Goal: Transaction & Acquisition: Purchase product/service

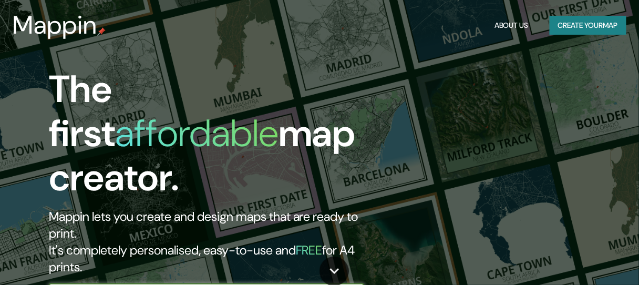
type input "Tula de [PERSON_NAME]"
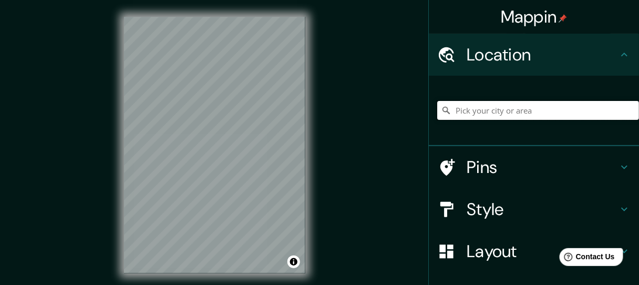
click at [489, 117] on input "Pick your city or area" at bounding box center [538, 110] width 202 height 19
click at [492, 115] on input "Tula de Allende, [GEOGRAPHIC_DATA], [GEOGRAPHIC_DATA]" at bounding box center [538, 110] width 202 height 19
click at [577, 108] on input "Tula de Allende, [GEOGRAPHIC_DATA], [GEOGRAPHIC_DATA]" at bounding box center [538, 110] width 202 height 19
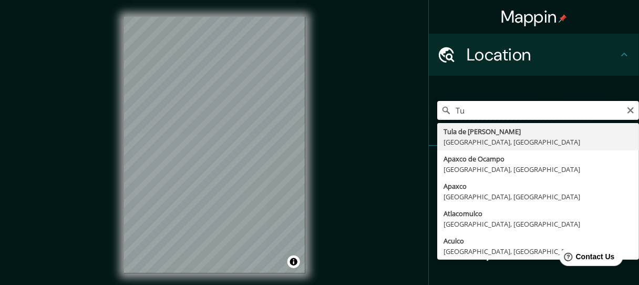
type input "T"
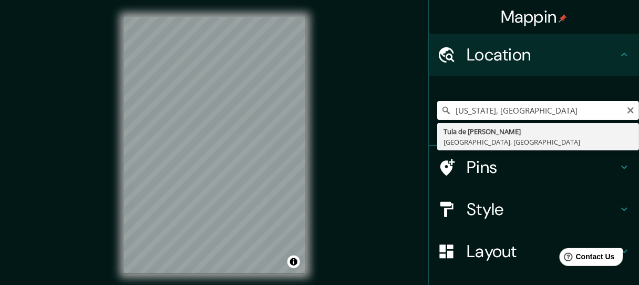
type input "Tula de Allende, [GEOGRAPHIC_DATA], [GEOGRAPHIC_DATA]"
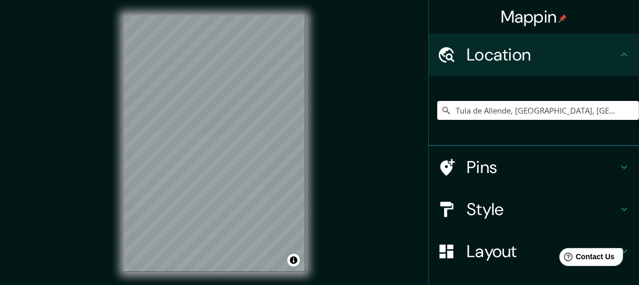
scroll to position [3, 0]
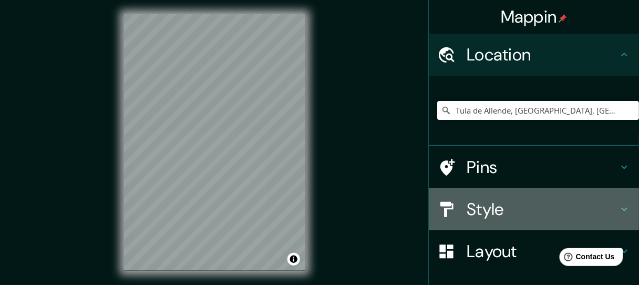
click at [524, 212] on h4 "Style" at bounding box center [541, 209] width 151 height 21
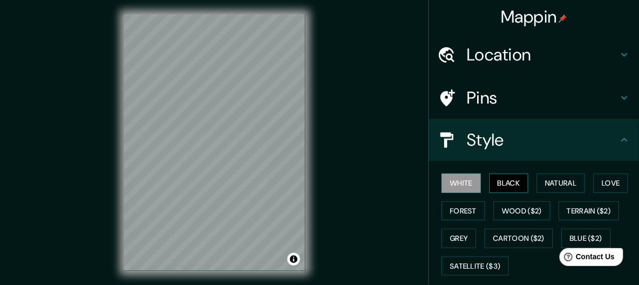
click at [514, 183] on button "Black" at bounding box center [508, 182] width 39 height 19
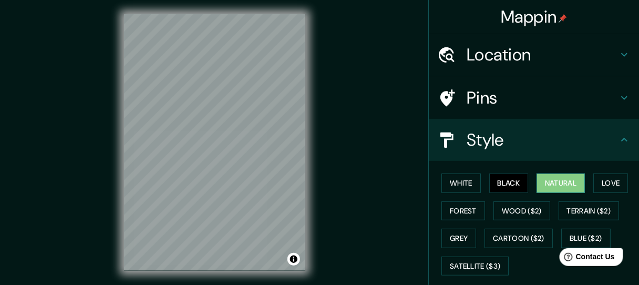
click at [548, 180] on button "Natural" at bounding box center [560, 182] width 48 height 19
click at [504, 103] on h4 "Pins" at bounding box center [541, 97] width 151 height 21
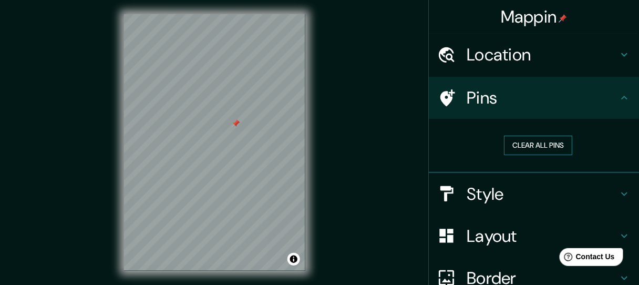
click at [535, 148] on button "Clear all pins" at bounding box center [538, 145] width 68 height 19
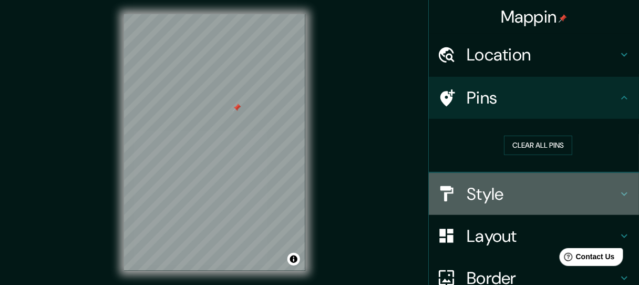
click at [480, 202] on h4 "Style" at bounding box center [541, 193] width 151 height 21
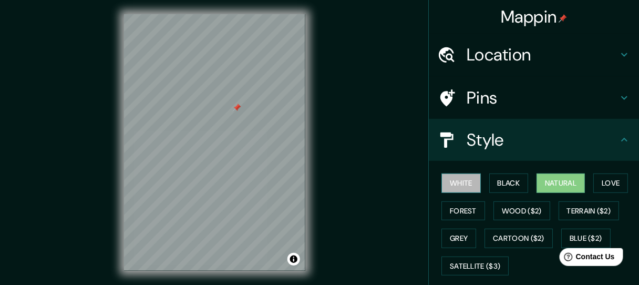
click at [463, 183] on button "White" at bounding box center [460, 182] width 39 height 19
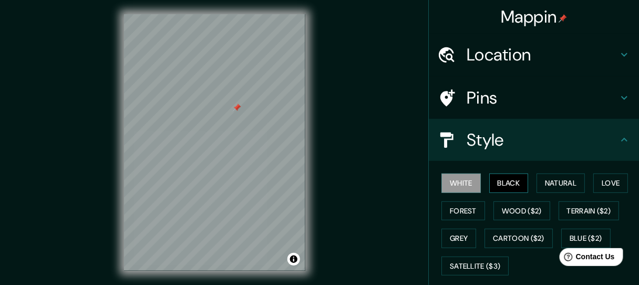
click at [497, 182] on button "Black" at bounding box center [508, 182] width 39 height 19
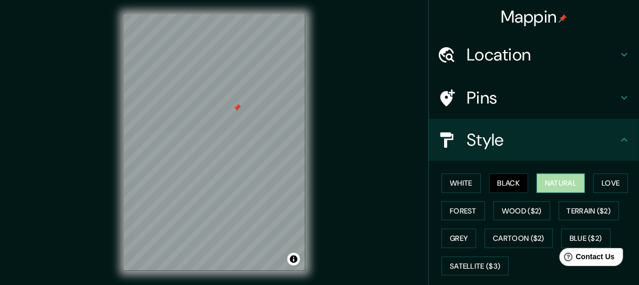
click at [549, 186] on button "Natural" at bounding box center [560, 182] width 48 height 19
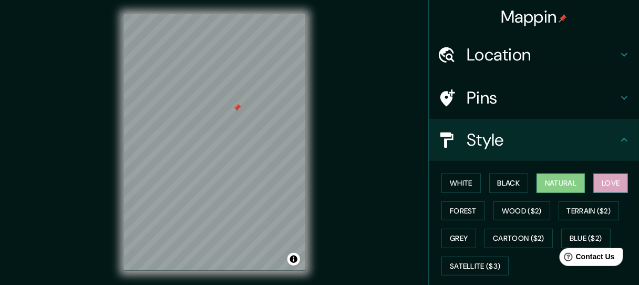
click at [609, 187] on button "Love" at bounding box center [610, 182] width 35 height 19
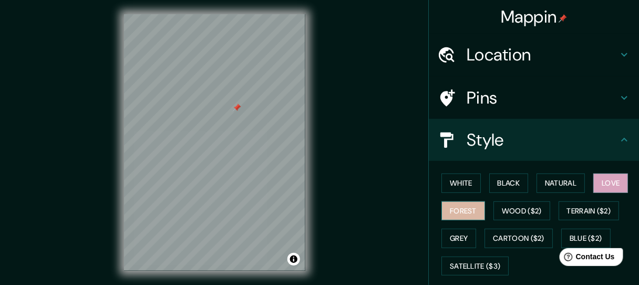
click at [449, 210] on button "Forest" at bounding box center [463, 210] width 44 height 19
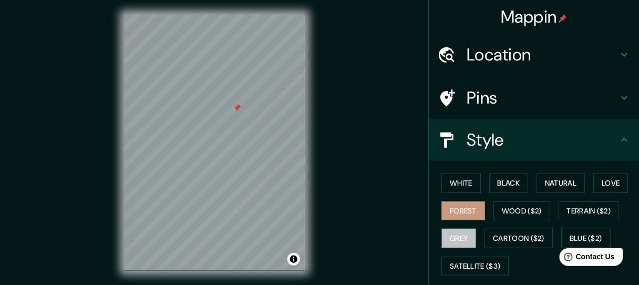
click at [459, 243] on button "Grey" at bounding box center [458, 238] width 35 height 19
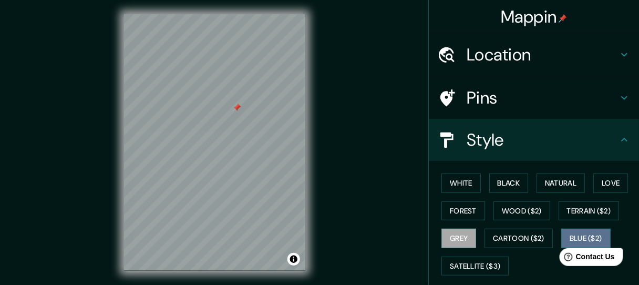
click at [583, 240] on button "Blue ($2)" at bounding box center [585, 238] width 49 height 19
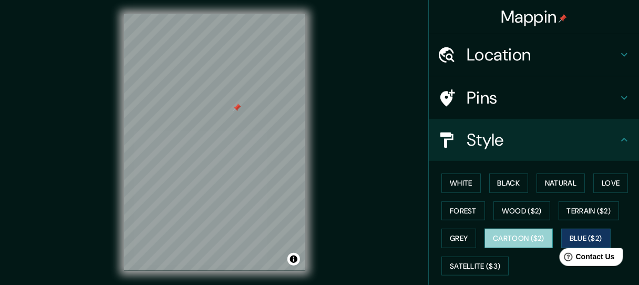
click at [523, 241] on button "Cartoon ($2)" at bounding box center [518, 238] width 68 height 19
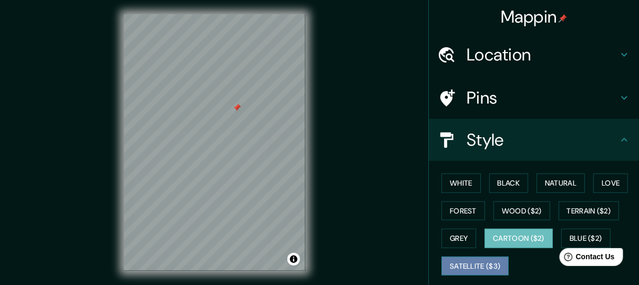
click at [491, 265] on button "Satellite ($3)" at bounding box center [474, 265] width 67 height 19
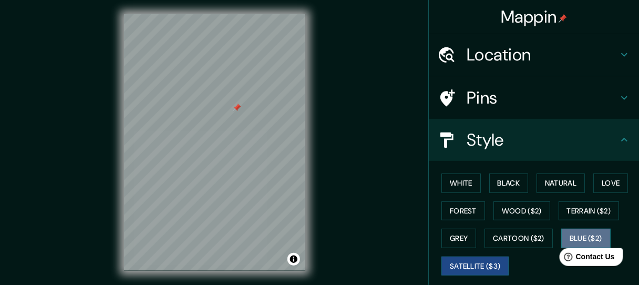
click at [576, 234] on button "Blue ($2)" at bounding box center [585, 238] width 49 height 19
click at [500, 262] on button "Satellite ($3)" at bounding box center [474, 265] width 67 height 19
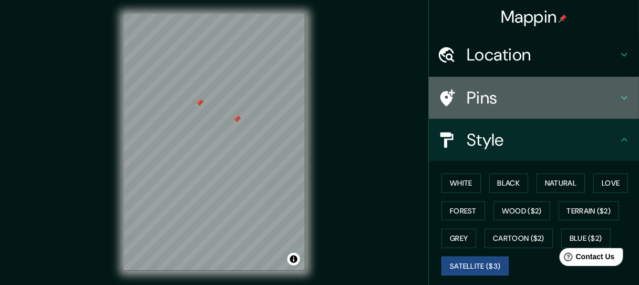
click at [502, 102] on h4 "Pins" at bounding box center [541, 97] width 151 height 21
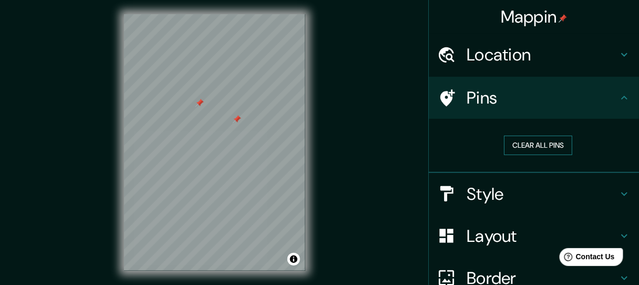
click at [523, 139] on button "Clear all pins" at bounding box center [538, 145] width 68 height 19
click at [480, 194] on h4 "Style" at bounding box center [541, 193] width 151 height 21
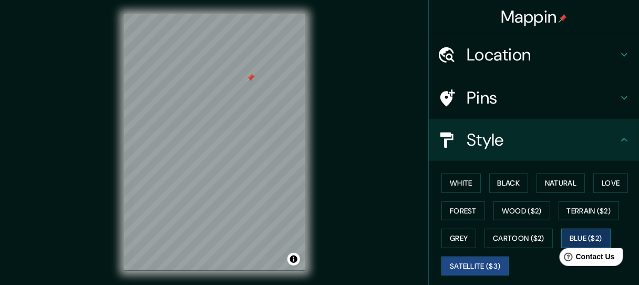
click at [584, 236] on button "Blue ($2)" at bounding box center [585, 238] width 49 height 19
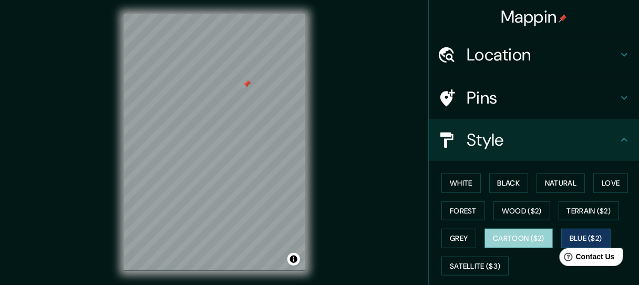
click at [530, 233] on button "Cartoon ($2)" at bounding box center [518, 238] width 68 height 19
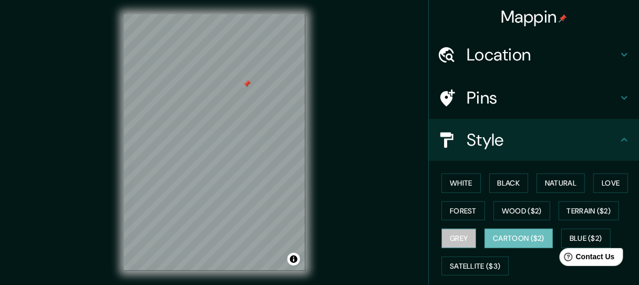
click at [461, 237] on button "Grey" at bounding box center [458, 238] width 35 height 19
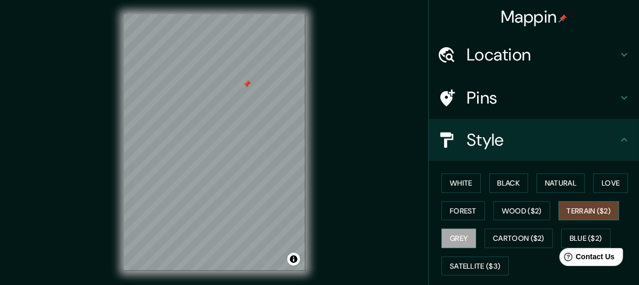
click at [581, 214] on button "Terrain ($2)" at bounding box center [588, 210] width 61 height 19
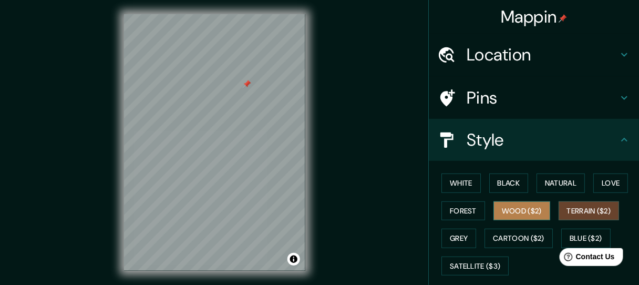
click at [519, 214] on button "Wood ($2)" at bounding box center [521, 210] width 57 height 19
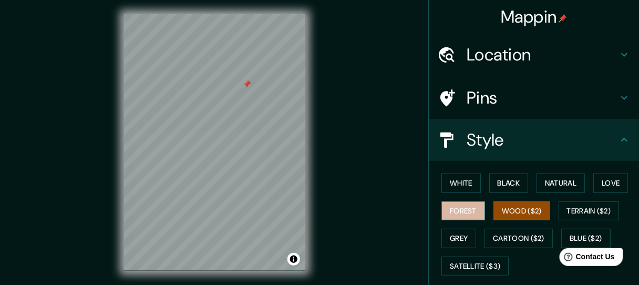
click at [461, 212] on button "Forest" at bounding box center [463, 210] width 44 height 19
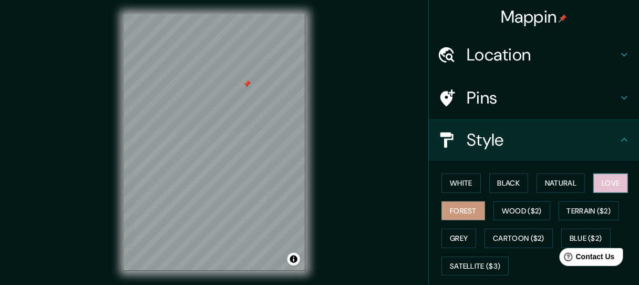
click at [605, 186] on button "Love" at bounding box center [610, 182] width 35 height 19
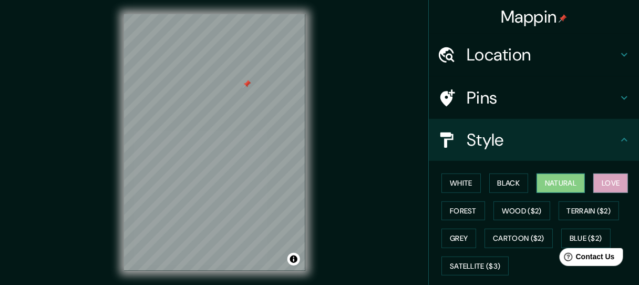
click at [565, 184] on button "Natural" at bounding box center [560, 182] width 48 height 19
click at [507, 186] on button "Black" at bounding box center [508, 182] width 39 height 19
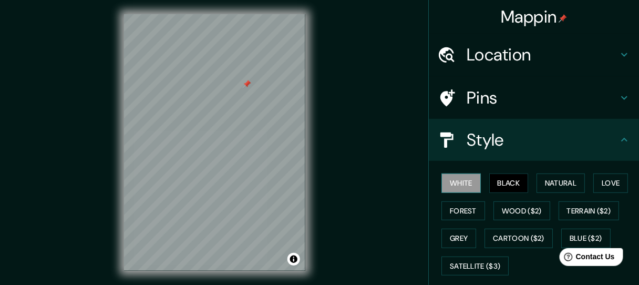
click at [462, 184] on button "White" at bounding box center [460, 182] width 39 height 19
click at [450, 207] on button "Forest" at bounding box center [463, 210] width 44 height 19
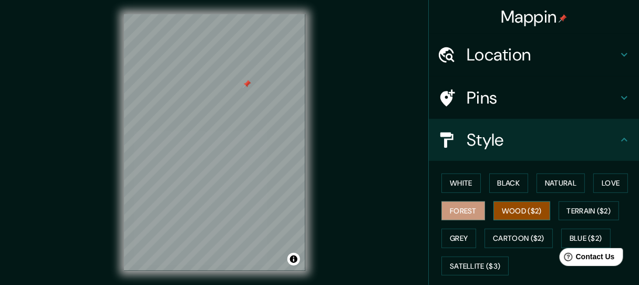
click at [494, 207] on button "Wood ($2)" at bounding box center [521, 210] width 57 height 19
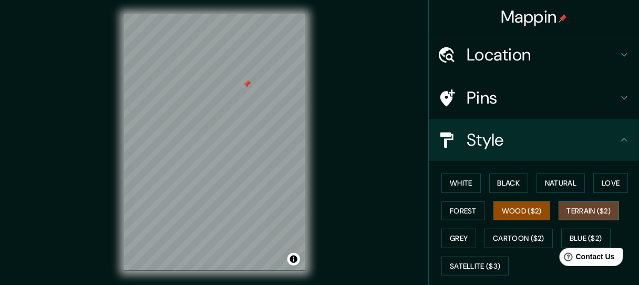
click at [576, 212] on button "Terrain ($2)" at bounding box center [588, 210] width 61 height 19
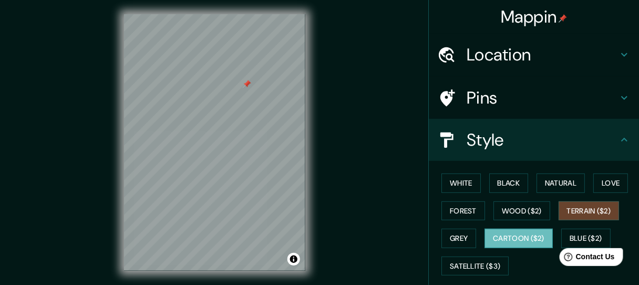
click at [511, 232] on button "Cartoon ($2)" at bounding box center [518, 238] width 68 height 19
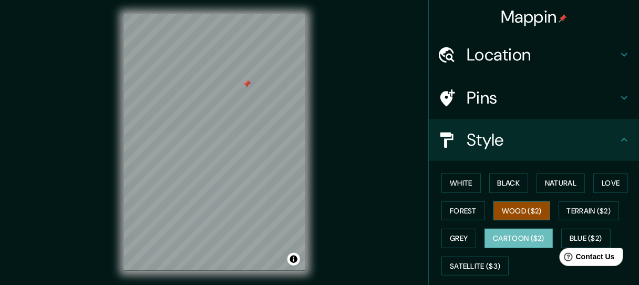
click at [514, 206] on button "Wood ($2)" at bounding box center [521, 210] width 57 height 19
click at [512, 239] on button "Cartoon ($2)" at bounding box center [518, 238] width 68 height 19
click at [516, 214] on button "Wood ($2)" at bounding box center [521, 210] width 57 height 19
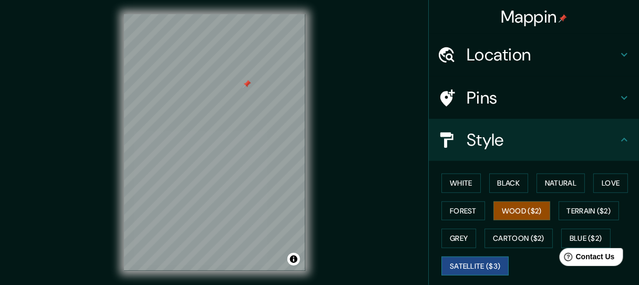
click at [472, 260] on button "Satellite ($3)" at bounding box center [474, 265] width 67 height 19
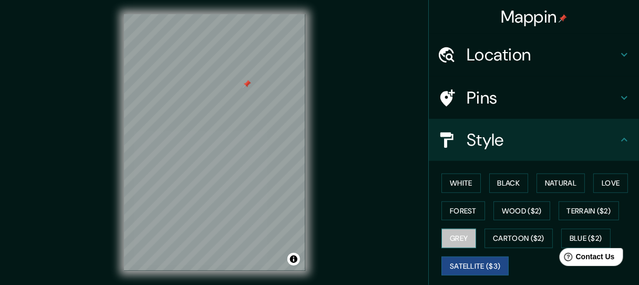
click at [456, 242] on button "Grey" at bounding box center [458, 238] width 35 height 19
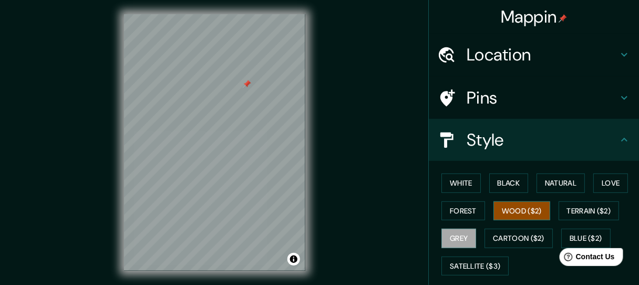
click at [507, 211] on button "Wood ($2)" at bounding box center [521, 210] width 57 height 19
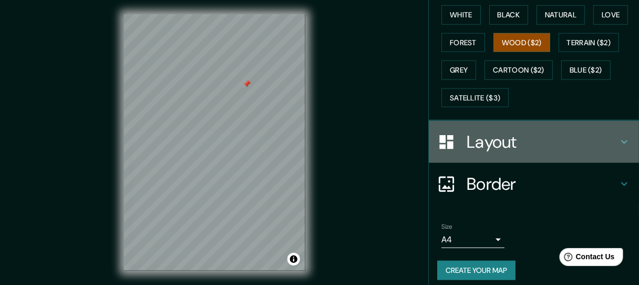
click at [497, 150] on h4 "Layout" at bounding box center [541, 141] width 151 height 21
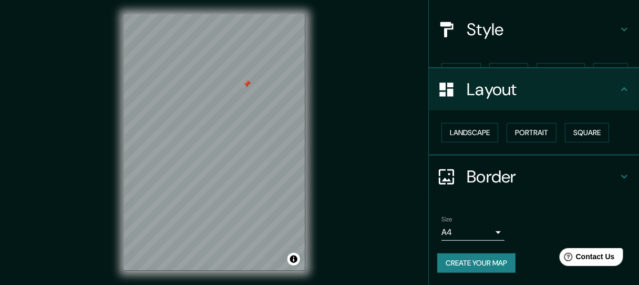
scroll to position [92, 0]
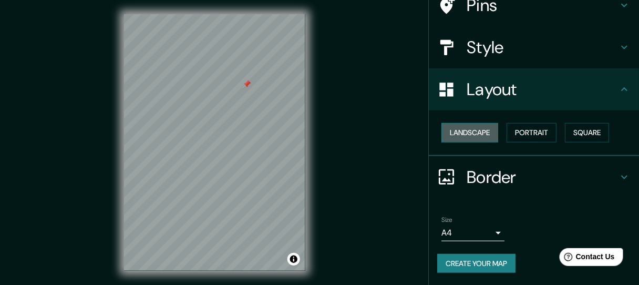
click at [483, 137] on button "Landscape" at bounding box center [469, 132] width 57 height 19
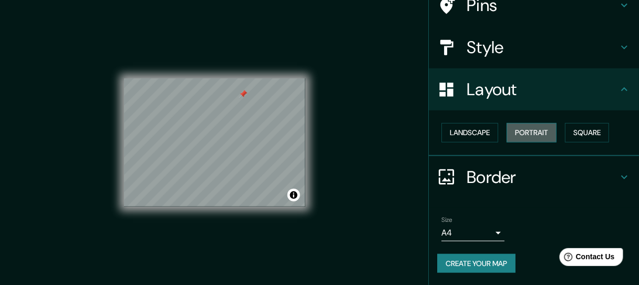
click at [528, 134] on button "Portrait" at bounding box center [531, 132] width 50 height 19
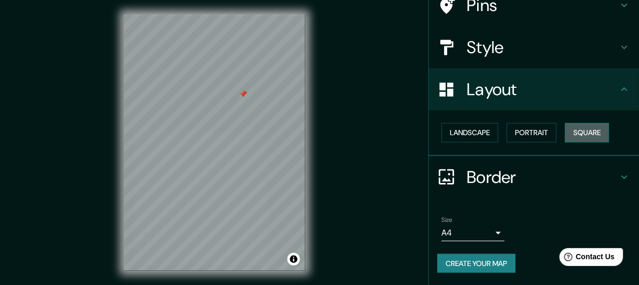
click at [574, 131] on button "Square" at bounding box center [587, 132] width 44 height 19
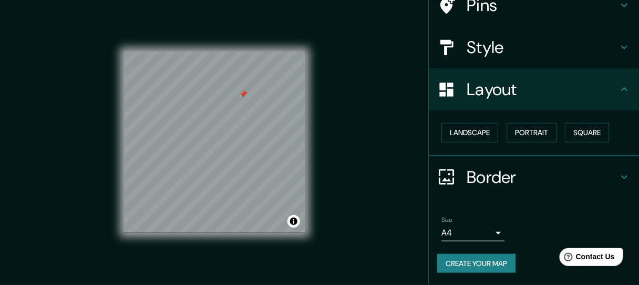
click at [493, 181] on h4 "Border" at bounding box center [541, 177] width 151 height 21
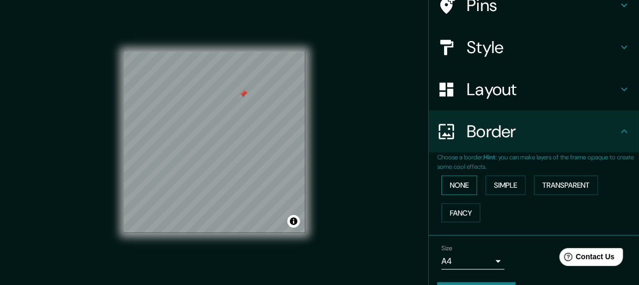
click at [451, 188] on button "None" at bounding box center [459, 184] width 36 height 19
click at [492, 186] on button "Simple" at bounding box center [505, 184] width 40 height 19
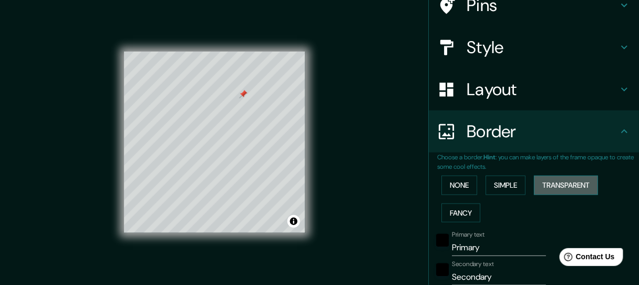
click at [544, 185] on button "Transparent" at bounding box center [566, 184] width 64 height 19
click at [453, 211] on button "Fancy" at bounding box center [460, 212] width 39 height 19
click at [549, 184] on button "Transparent" at bounding box center [566, 184] width 64 height 19
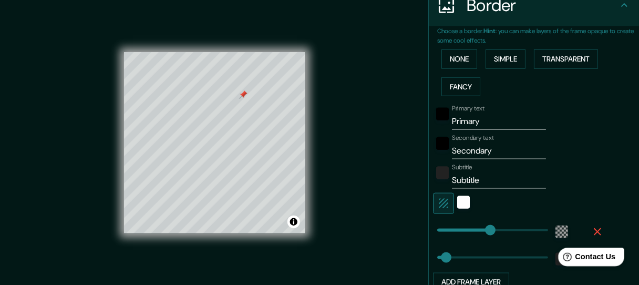
scroll to position [0, 0]
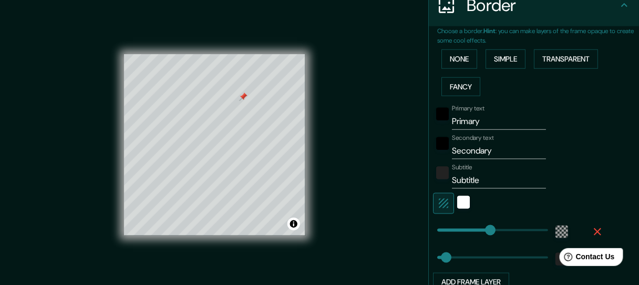
click at [492, 120] on input "Primary" at bounding box center [499, 121] width 94 height 17
type input "Primar"
type input "166"
type input "28"
type input "P"
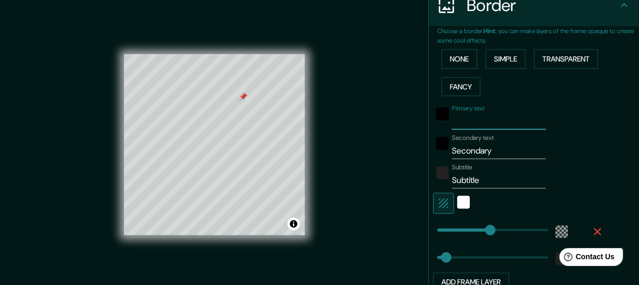
type input "166"
type input "28"
type input "T"
type input "166"
type input "28"
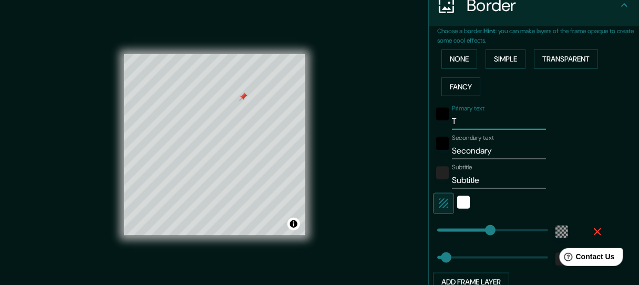
type input "Tu"
type input "166"
type input "28"
type input "Tul"
type input "166"
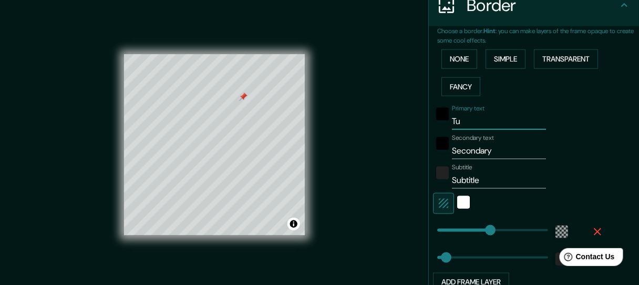
type input "28"
type input "Tula"
type input "166"
type input "28"
type input "Tula"
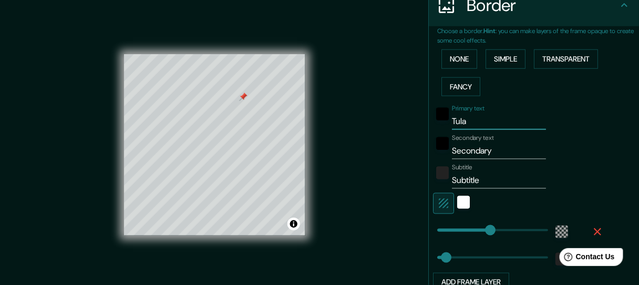
type input "166"
type input "28"
type input "Tula d"
type input "166"
type input "28"
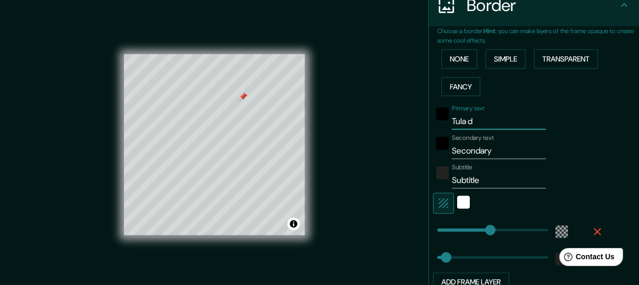
type input "Tula de"
type input "166"
type input "28"
type input "Tula de"
type input "166"
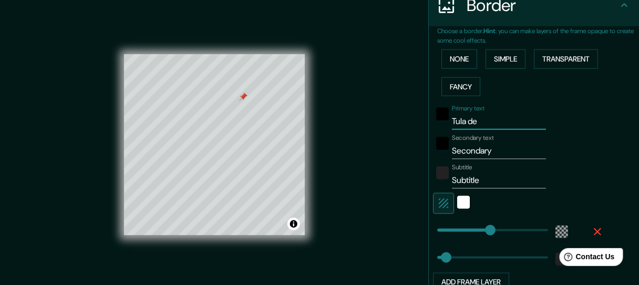
type input "28"
type input "Tula de A"
type input "166"
type input "28"
type input "Tula de Al"
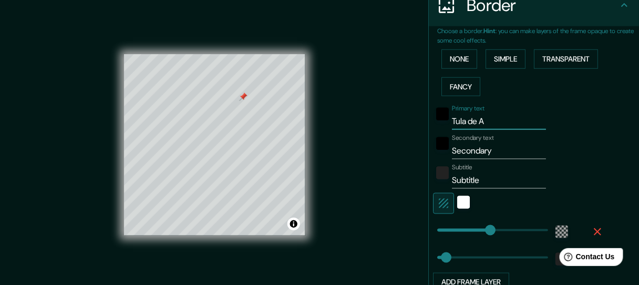
type input "166"
type input "28"
type input "Tula de All"
type input "166"
type input "28"
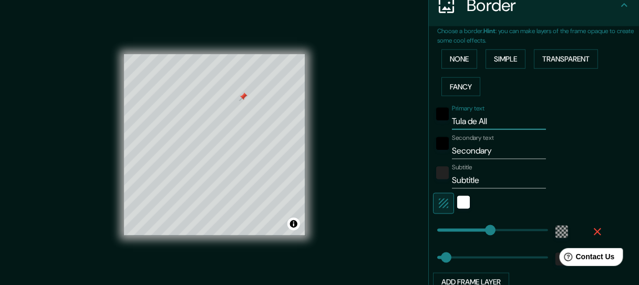
type input "Tula de Alle"
type input "166"
type input "28"
type input "Tula de [PERSON_NAME]"
type input "166"
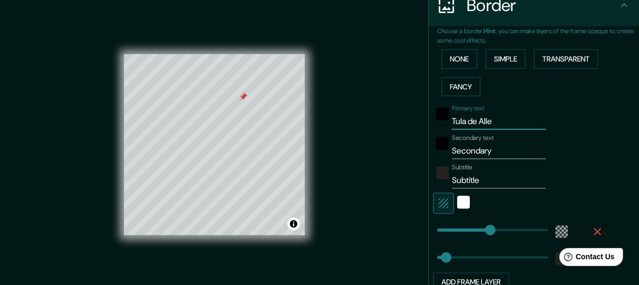
type input "28"
type input "Tula de Alle"
type input "166"
type input "28"
type input "Tula de All"
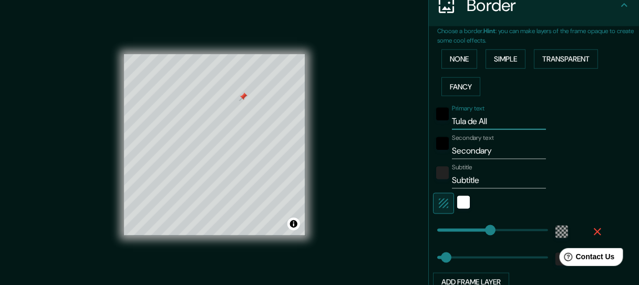
type input "166"
type input "28"
type input "Tula de Al"
type input "166"
type input "28"
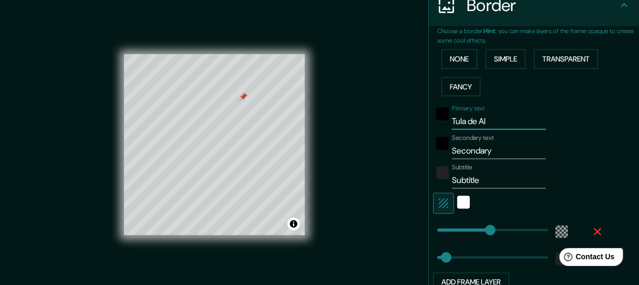
type input "Tula de All"
type input "166"
type input "28"
type input "Tula de Alle"
type input "166"
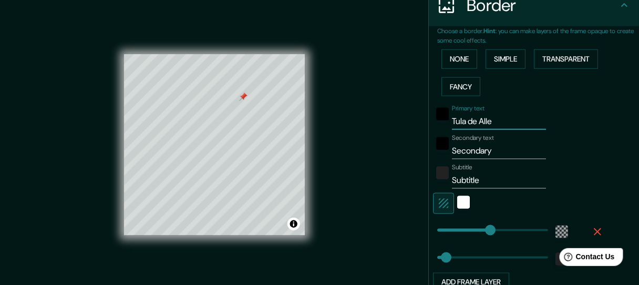
type input "28"
type input "Tula de [PERSON_NAME]"
type input "166"
type input "28"
type input "Tula de [PERSON_NAME]"
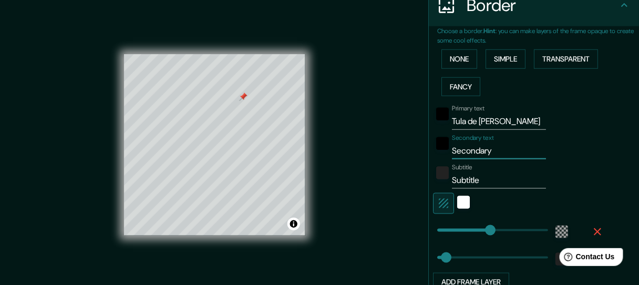
click at [497, 152] on input "Secondary" at bounding box center [499, 150] width 94 height 17
type input "Secondar"
type input "166"
type input "28"
type input "Seconda"
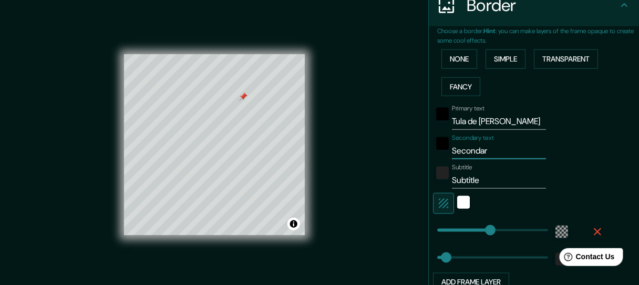
type input "166"
type input "28"
type input "Second"
type input "166"
type input "28"
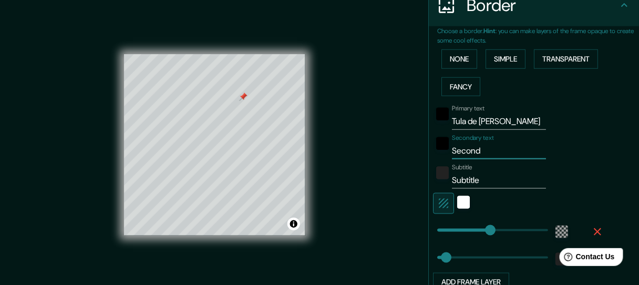
type input "Secon"
type input "166"
type input "28"
type input "Seco"
type input "166"
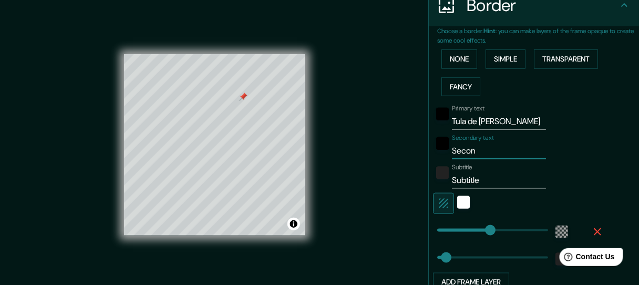
type input "28"
type input "Sec"
type input "166"
type input "28"
type input "Se"
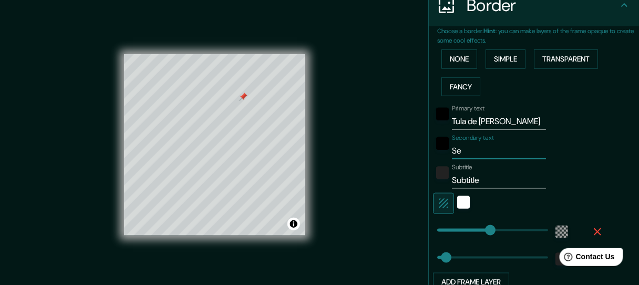
type input "166"
type input "28"
type input "S"
type input "166"
type input "28"
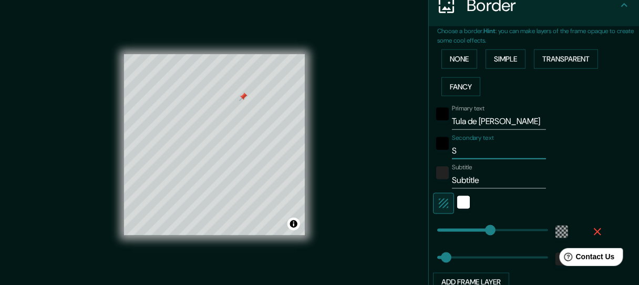
type input "166"
type input "28"
click at [501, 116] on input "Tula de [PERSON_NAME]" at bounding box center [499, 121] width 94 height 17
type input "Tula de Alle"
type input "166"
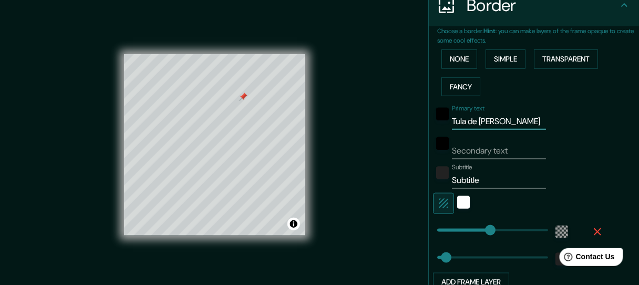
type input "28"
type input "Tula de All"
type input "166"
type input "28"
type input "Tul"
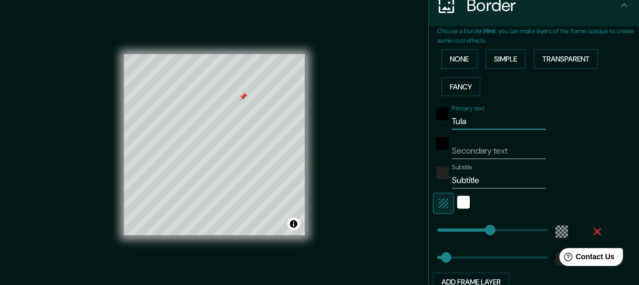
type input "166"
type input "28"
type input "T"
type input "166"
type input "28"
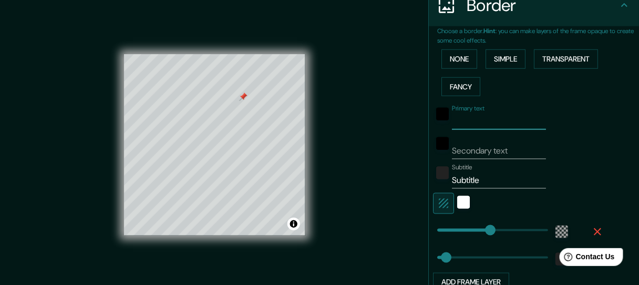
type input "h"
type input "166"
type input "28"
type input "hI"
type input "166"
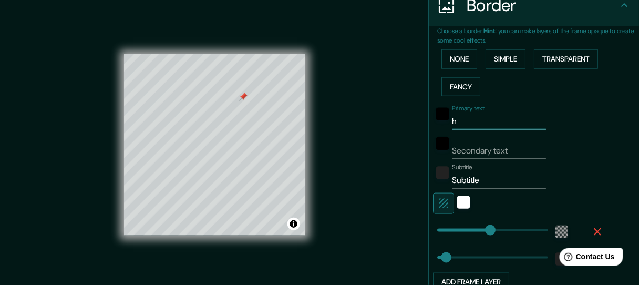
type input "28"
type input "hID"
type input "166"
type input "28"
type input "hIDA"
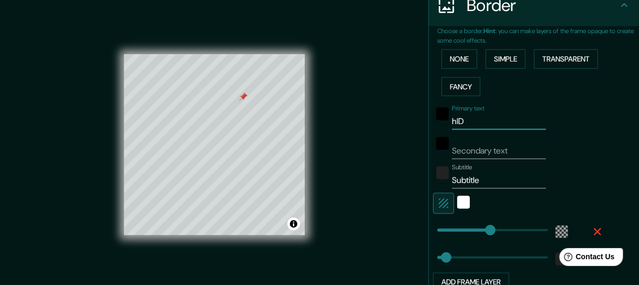
type input "166"
type input "28"
type input "hIDAL"
type input "166"
type input "28"
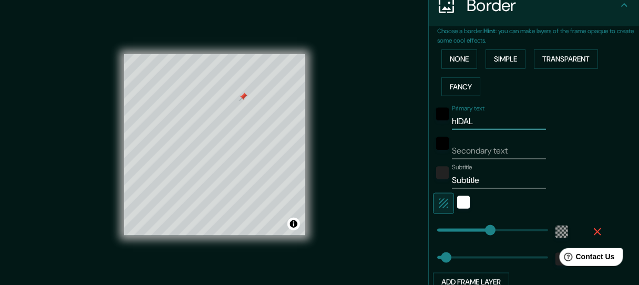
type input "hIDALG"
type input "166"
type input "28"
type input "hIDALGO"
type input "166"
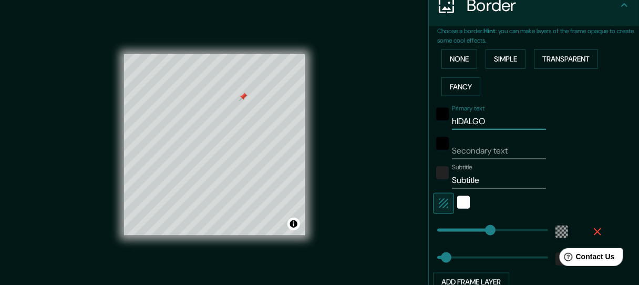
type input "28"
type input "hIDALGO"
click at [458, 151] on input "Secondary text" at bounding box center [499, 150] width 94 height 17
type input "T"
type input "166"
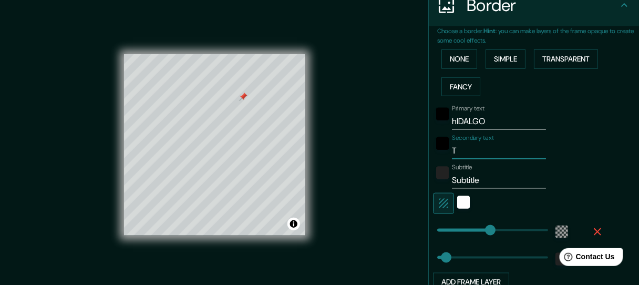
type input "28"
type input "Tu"
type input "166"
type input "28"
type input "Tul"
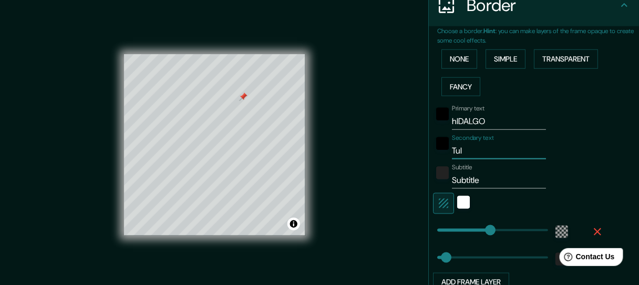
type input "166"
type input "28"
type input "Tula"
type input "166"
type input "28"
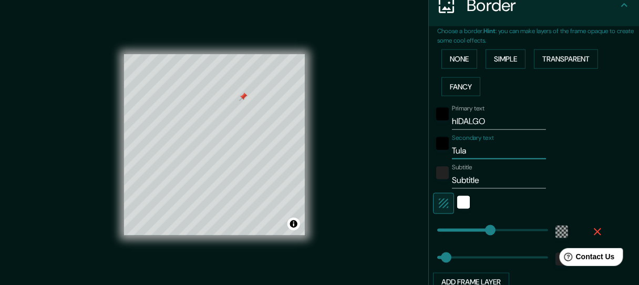
type input "Tula"
type input "166"
type input "28"
type input "Tula d"
type input "166"
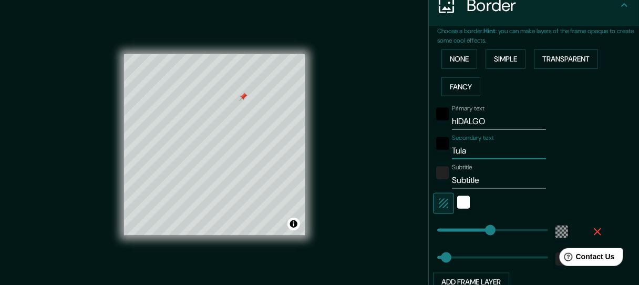
type input "28"
type input "Tula de"
type input "166"
type input "28"
type input "Tula de"
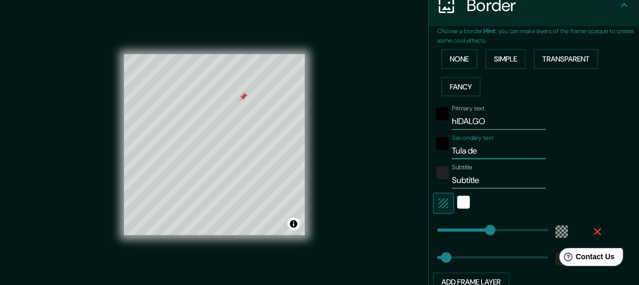
type input "166"
type input "28"
type input "Tula de a"
type input "166"
type input "28"
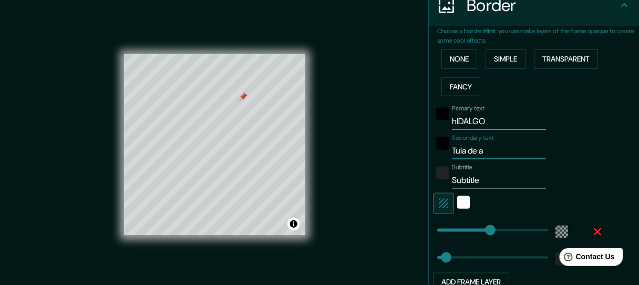
type input "Tula de al"
type input "166"
type input "28"
type input "Tula de all"
type input "166"
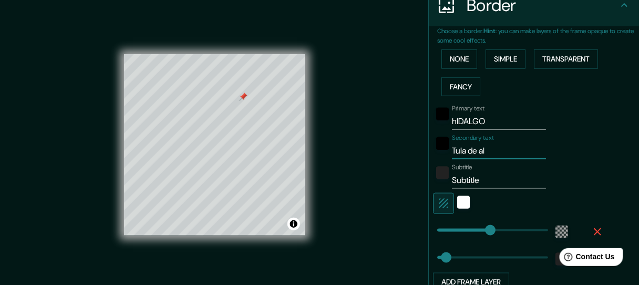
type input "28"
type input "Tula de alle"
type input "166"
type input "28"
type input "Tula de allen"
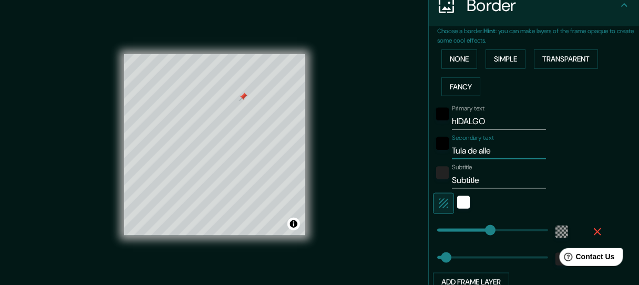
type input "166"
type input "28"
type input "Tula de allend"
type input "166"
type input "28"
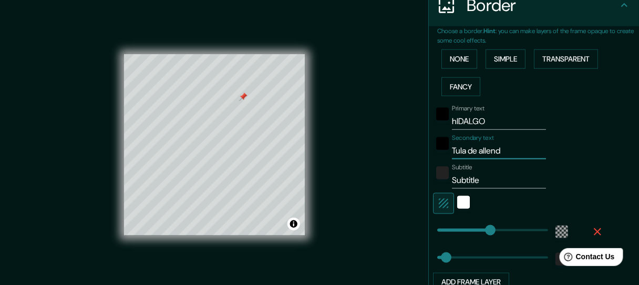
type input "Tula de [PERSON_NAME]"
type input "166"
type input "28"
type input "Tula de [PERSON_NAME]"
click at [480, 183] on input "Subtitle" at bounding box center [499, 180] width 94 height 17
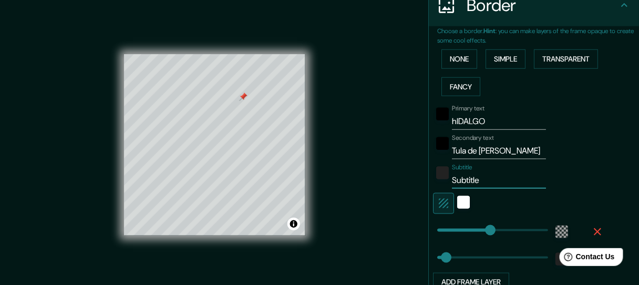
type input "Subtitl"
type input "166"
type input "28"
type input "Subtit"
type input "166"
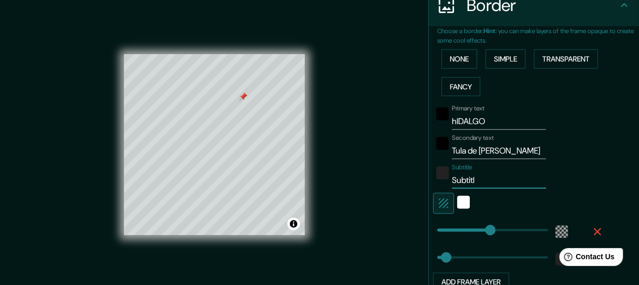
type input "28"
type input "Sub"
type input "166"
type input "28"
type input "S"
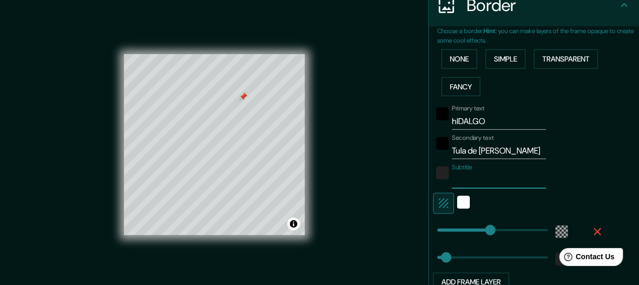
type input "166"
type input "28"
type input "166"
type input "47"
drag, startPoint x: 480, startPoint y: 229, endPoint x: 446, endPoint y: 230, distance: 33.6
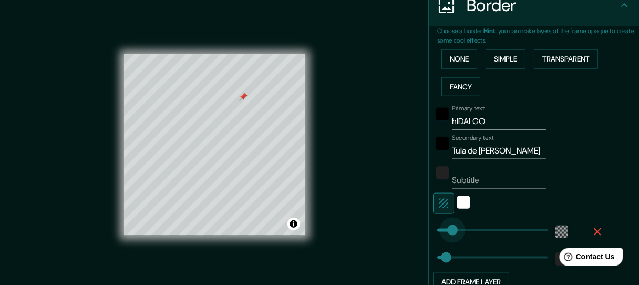
type input "28"
type input "30"
type input "279"
drag, startPoint x: 442, startPoint y: 256, endPoint x: 519, endPoint y: 271, distance: 78.2
type input "0"
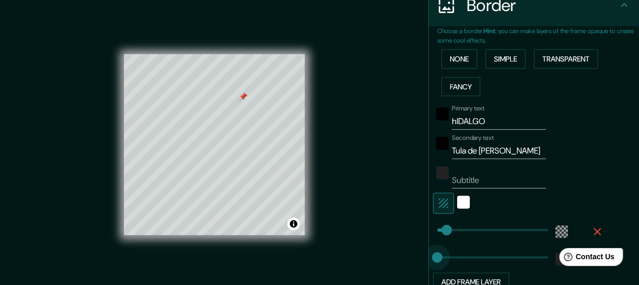
drag, startPoint x: 519, startPoint y: 258, endPoint x: 428, endPoint y: 257, distance: 90.9
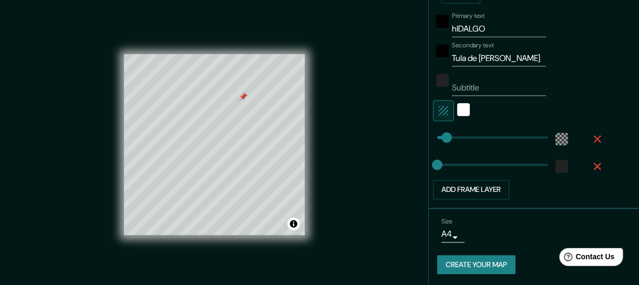
scroll to position [311, 0]
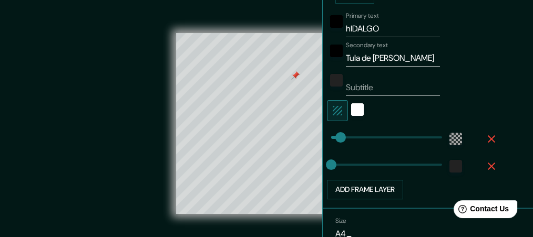
drag, startPoint x: 645, startPoint y: 2, endPoint x: 140, endPoint y: 92, distance: 513.4
click at [140, 92] on div "© Mapbox © OpenStreetMap Improve this map" at bounding box center [267, 124] width 480 height 214
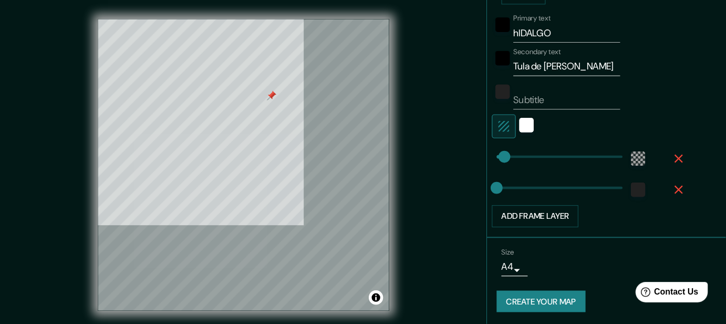
scroll to position [272, 0]
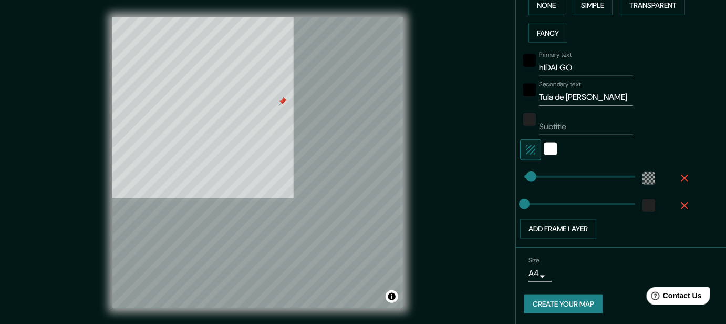
drag, startPoint x: 530, startPoint y: 0, endPoint x: 483, endPoint y: 186, distance: 192.3
click at [483, 186] on div "© Mapbox © OpenStreetMap Improve this map" at bounding box center [257, 162] width 653 height 291
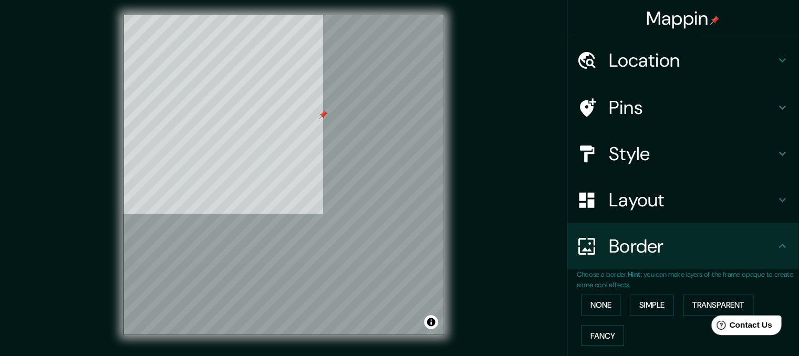
scroll to position [0, 0]
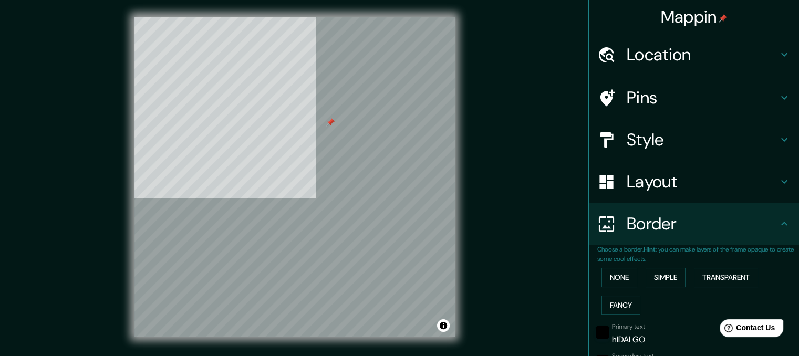
drag, startPoint x: 692, startPoint y: 0, endPoint x: 514, endPoint y: 135, distance: 223.9
click at [514, 135] on div "© Mapbox © OpenStreetMap Improve this map" at bounding box center [294, 177] width 719 height 320
click at [389, 232] on div "© Mapbox © OpenStreetMap Improve this map" at bounding box center [294, 177] width 719 height 320
click at [614, 278] on button "None" at bounding box center [619, 277] width 36 height 19
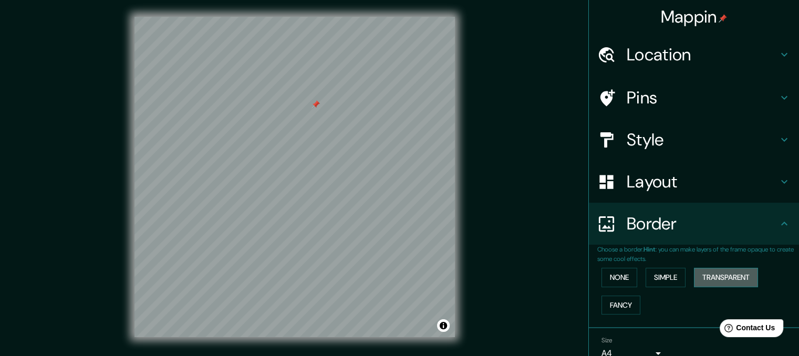
click at [645, 274] on button "Transparent" at bounding box center [726, 277] width 64 height 19
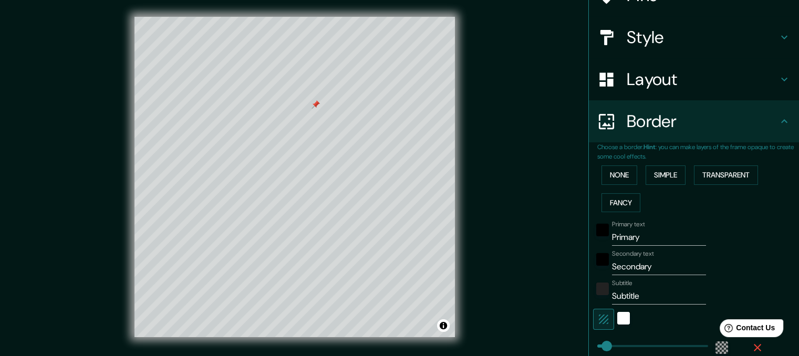
scroll to position [105, 0]
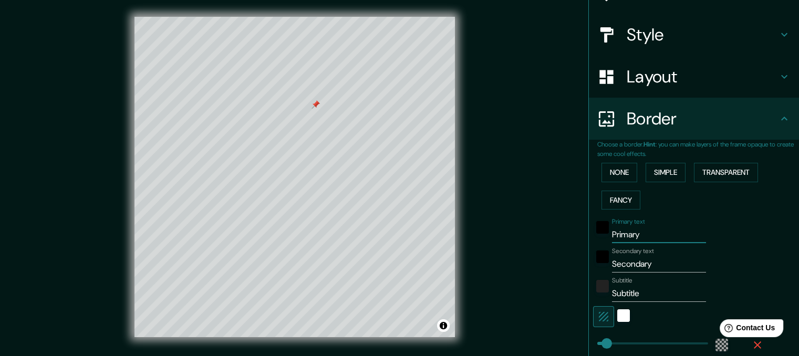
click at [639, 237] on input "Primary" at bounding box center [659, 234] width 94 height 17
type input "Primar"
type input "53"
click at [645, 263] on input "Secondary" at bounding box center [659, 264] width 94 height 17
click at [645, 284] on input "Subtitle" at bounding box center [659, 293] width 94 height 17
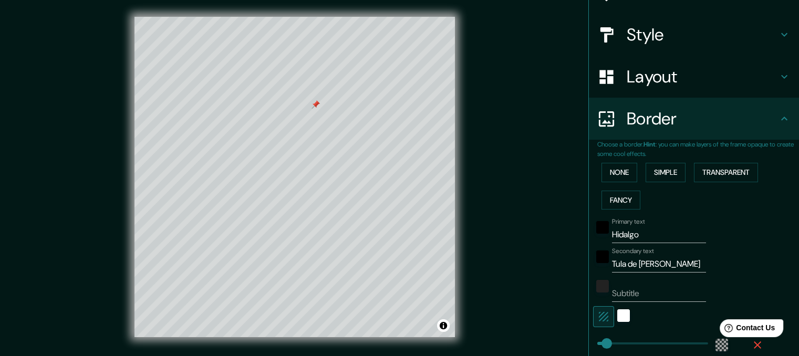
click at [511, 238] on div "© Mapbox © OpenStreetMap Improve this map" at bounding box center [294, 177] width 719 height 320
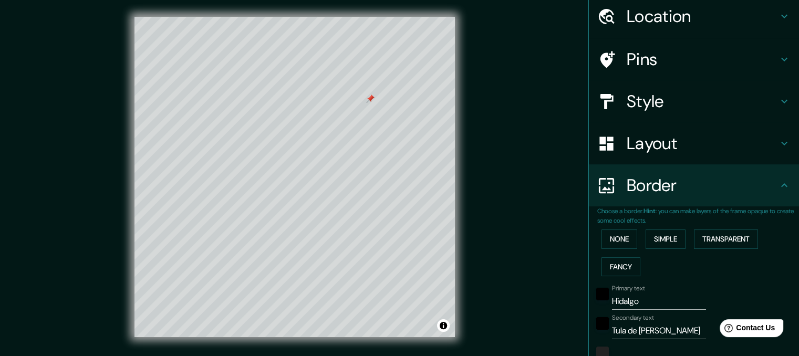
scroll to position [0, 0]
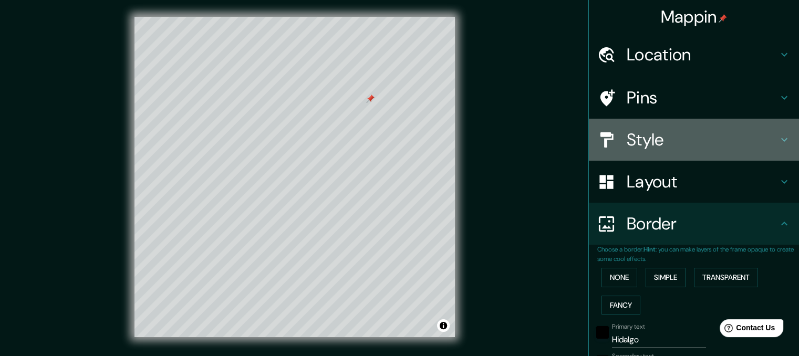
click at [645, 146] on h4 "Style" at bounding box center [702, 139] width 151 height 21
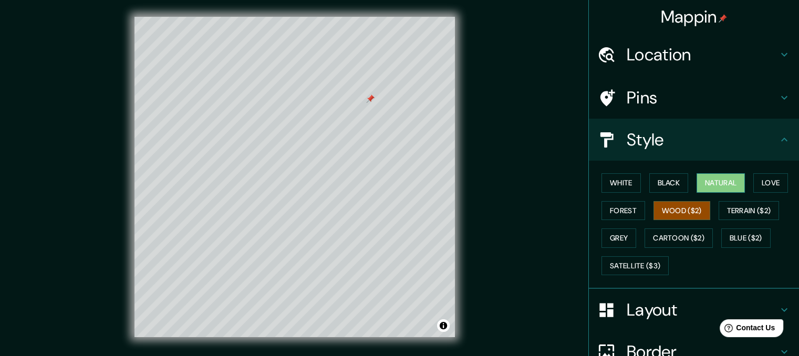
click at [645, 185] on button "Natural" at bounding box center [721, 182] width 48 height 19
click at [645, 235] on button "Cartoon ($2)" at bounding box center [679, 238] width 68 height 19
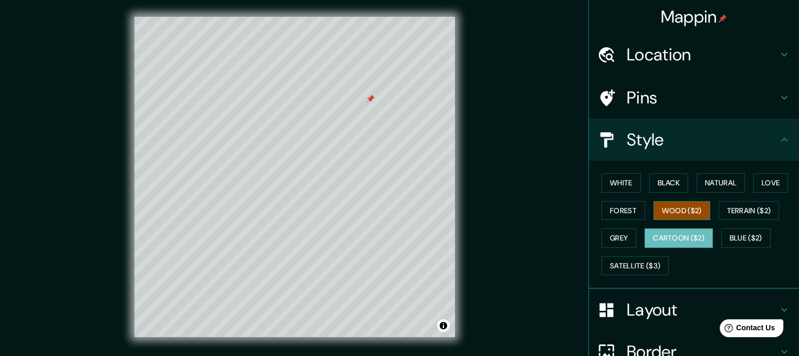
click at [645, 210] on button "Wood ($2)" at bounding box center [681, 210] width 57 height 19
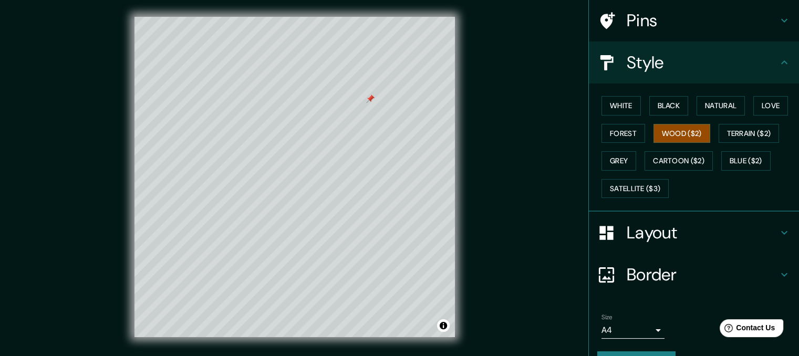
scroll to position [103, 0]
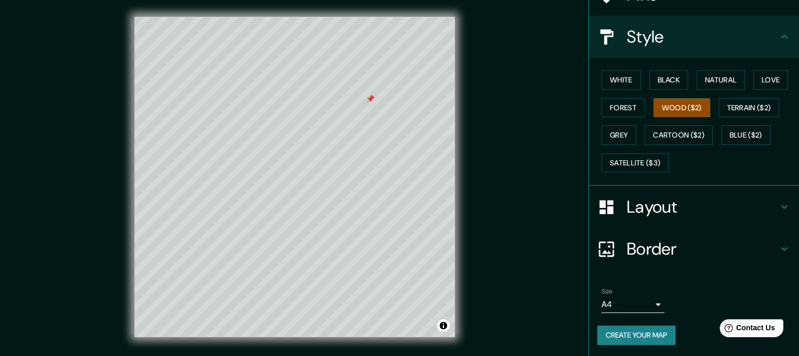
click at [645, 242] on h4 "Border" at bounding box center [702, 248] width 151 height 21
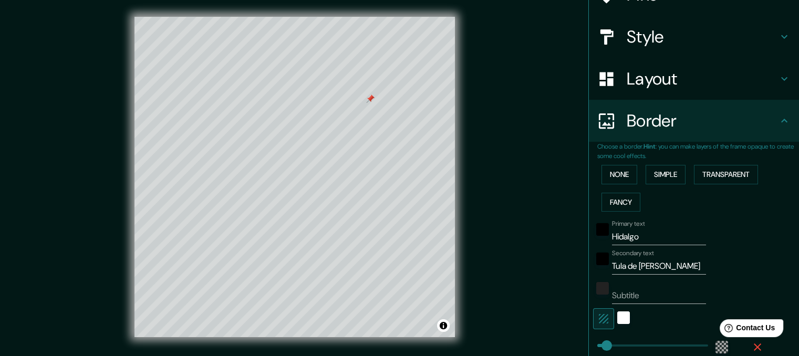
click at [639, 241] on input "Hidalgo" at bounding box center [659, 237] width 94 height 17
click at [645, 265] on input "Tula de [PERSON_NAME]" at bounding box center [659, 266] width 94 height 17
drag, startPoint x: 667, startPoint y: 236, endPoint x: 603, endPoint y: 237, distance: 64.6
click at [603, 237] on div "Primary text Zona Antropol" at bounding box center [679, 232] width 172 height 25
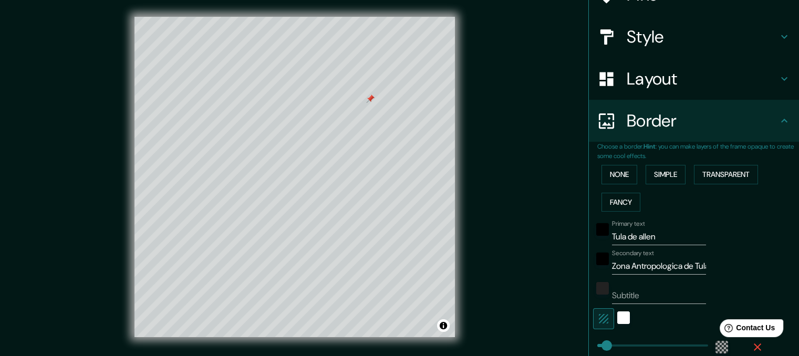
click at [537, 235] on div "© Mapbox © OpenStreetMap Improve this map" at bounding box center [294, 177] width 719 height 320
click at [525, 225] on div "© Mapbox © OpenStreetMap Improve this map" at bounding box center [294, 177] width 719 height 320
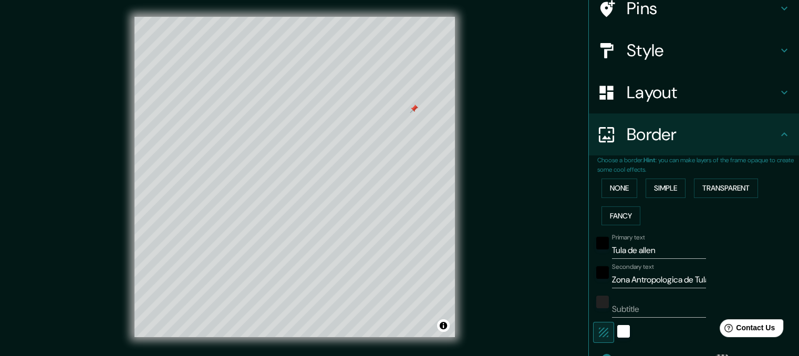
scroll to position [30, 0]
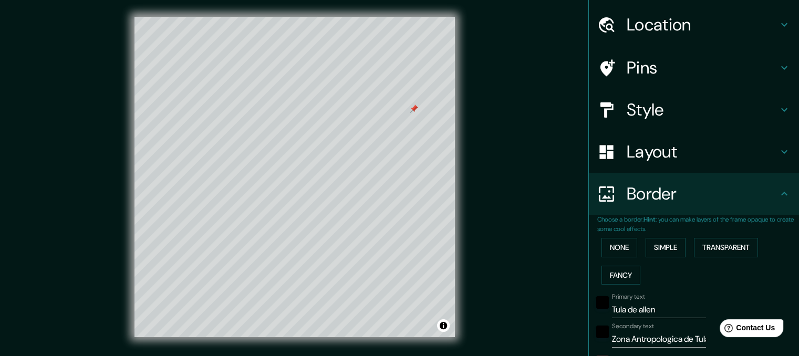
click at [645, 116] on h4 "Style" at bounding box center [702, 109] width 151 height 21
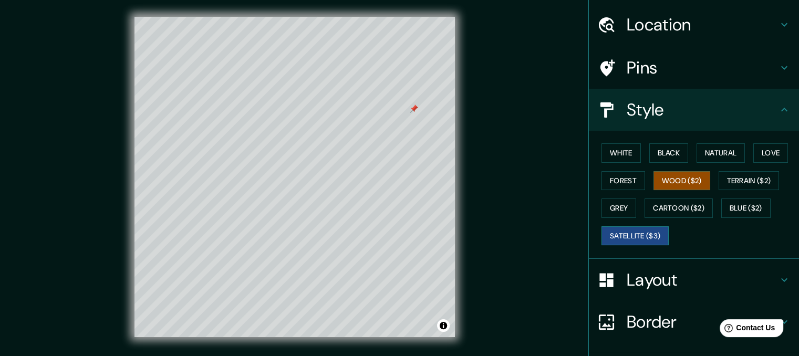
click at [618, 237] on button "Satellite ($3)" at bounding box center [634, 235] width 67 height 19
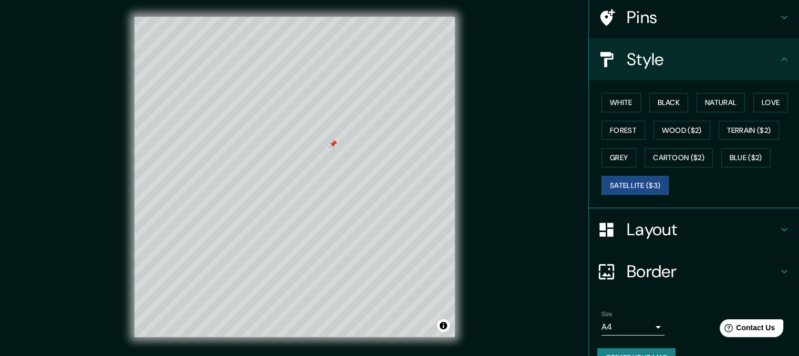
scroll to position [103, 0]
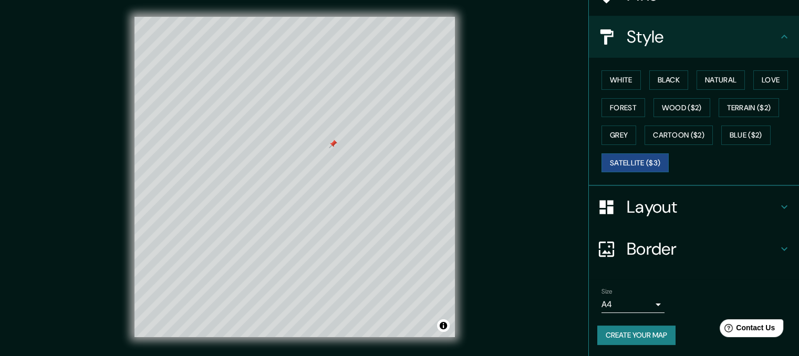
click at [642, 247] on h4 "Border" at bounding box center [702, 248] width 151 height 21
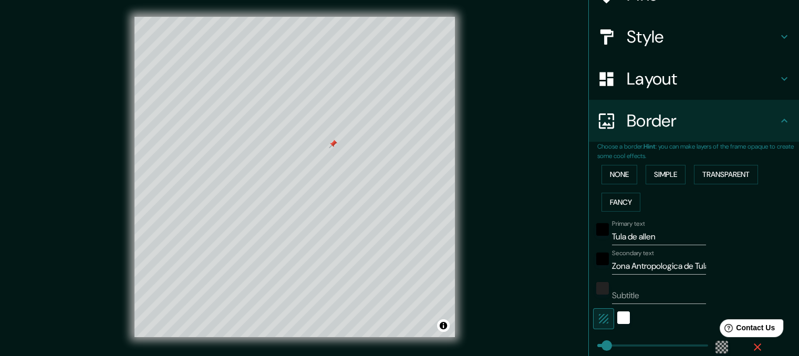
click at [645, 239] on input "Tula de allen" at bounding box center [659, 237] width 94 height 17
drag, startPoint x: 689, startPoint y: 265, endPoint x: 609, endPoint y: 269, distance: 80.5
click at [612, 269] on input "Zona Antropologica de Tula" at bounding box center [659, 266] width 94 height 17
drag, startPoint x: 647, startPoint y: 263, endPoint x: 586, endPoint y: 266, distance: 61.0
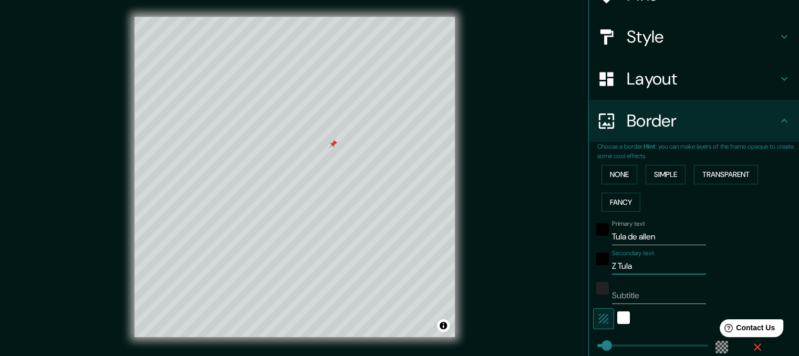
click at [593, 266] on div "Secondary text Z Tula" at bounding box center [679, 262] width 172 height 25
paste input "[PERSON_NAME]. R. [PERSON_NAME], [DATE] ( E"
drag, startPoint x: 685, startPoint y: 269, endPoint x: 719, endPoint y: 268, distance: 34.1
click at [645, 268] on div "Secondary text [PERSON_NAME]. R. [PERSON_NAME], [DATE] ( E" at bounding box center [679, 262] width 172 height 25
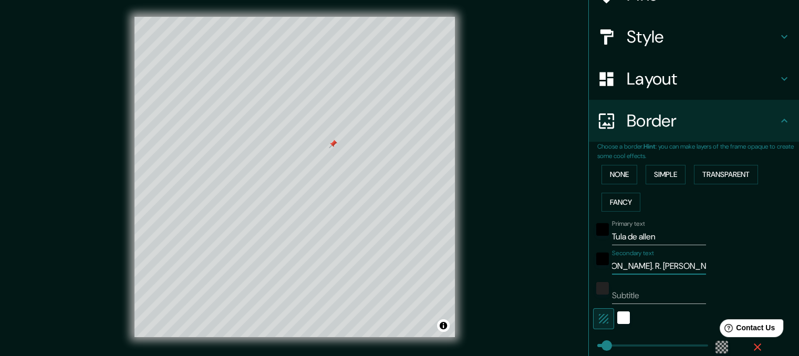
scroll to position [0, 0]
click at [645, 284] on input "Subtitle" at bounding box center [659, 295] width 94 height 17
paste input "[PERSON_NAME]. R. [PERSON_NAME], [DATE] ( El Tesoro ), 42808 San Marcos, Hgo."
drag, startPoint x: 655, startPoint y: 238, endPoint x: 603, endPoint y: 234, distance: 51.7
click at [603, 234] on div "Primary text Tula de allen" at bounding box center [679, 232] width 172 height 25
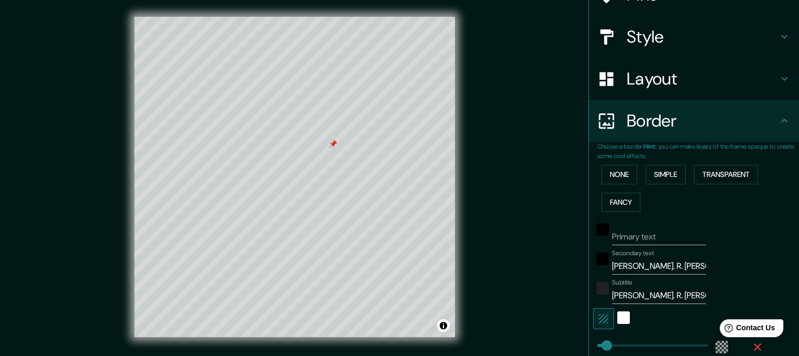
drag, startPoint x: 702, startPoint y: 266, endPoint x: 612, endPoint y: 265, distance: 89.8
click at [605, 264] on div "Secondary text [PERSON_NAME]. R. [PERSON_NAME], [DATE]" at bounding box center [679, 262] width 172 height 25
click at [645, 267] on input "[PERSON_NAME]. R. [PERSON_NAME], [DATE]" at bounding box center [659, 266] width 94 height 17
click at [645, 269] on input "J Enero" at bounding box center [659, 266] width 94 height 17
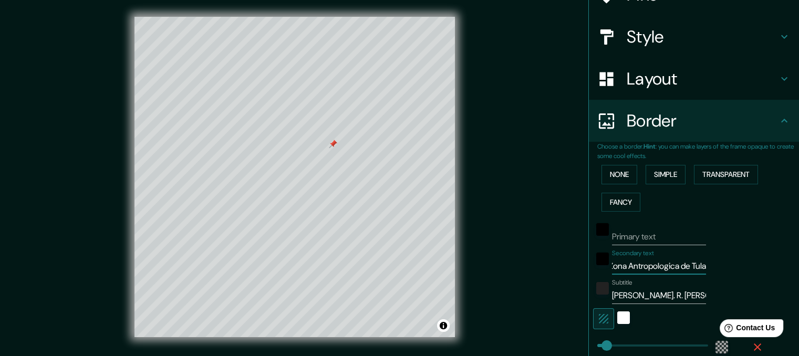
click at [645, 265] on input "Zona Antropologica de Tula" at bounding box center [659, 266] width 94 height 17
click at [515, 253] on div "© Mapbox © OpenStreetMap Improve this map © Maxar" at bounding box center [294, 177] width 719 height 320
